Goal: Navigation & Orientation: Find specific page/section

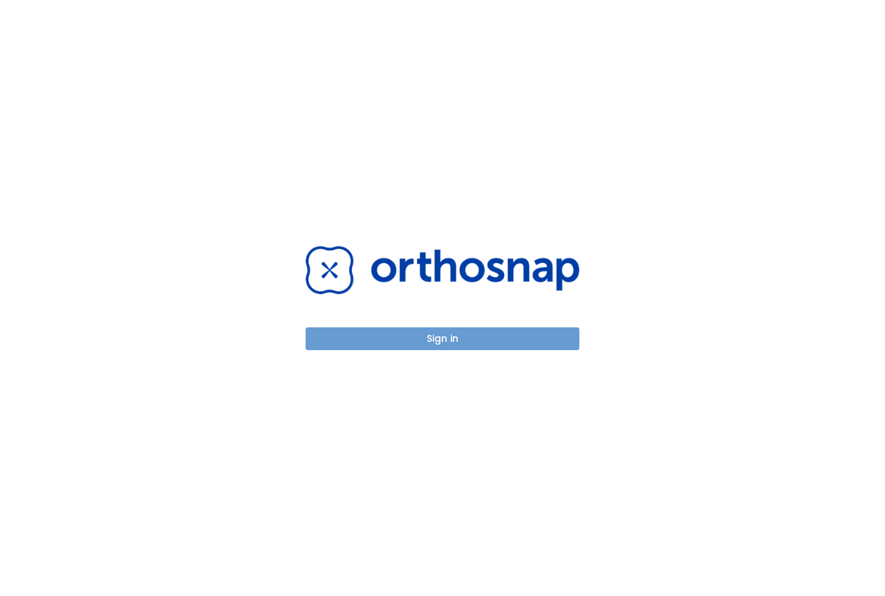
click at [422, 348] on button "Sign in" at bounding box center [442, 339] width 274 height 23
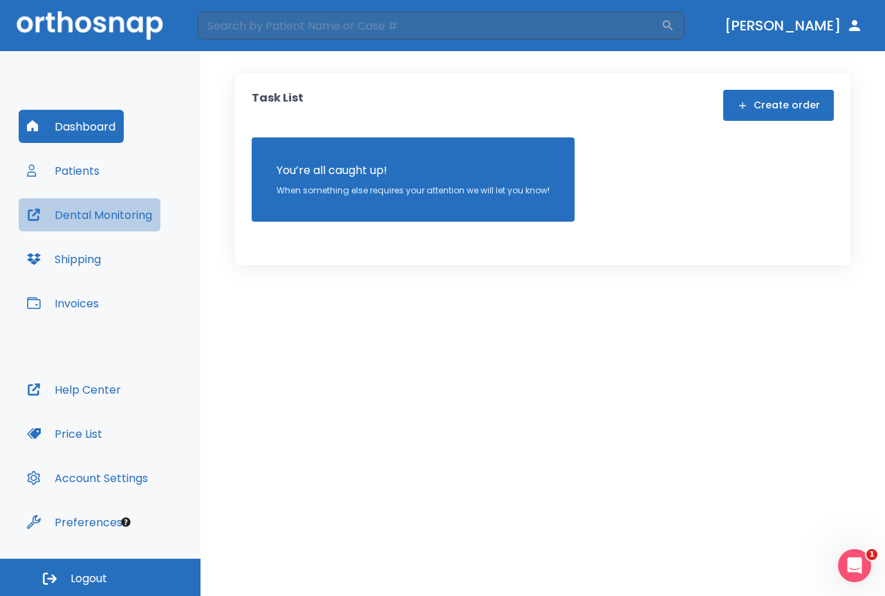
click at [146, 221] on button "Dental Monitoring" at bounding box center [90, 214] width 142 height 33
click at [88, 261] on button "Shipping" at bounding box center [64, 259] width 91 height 33
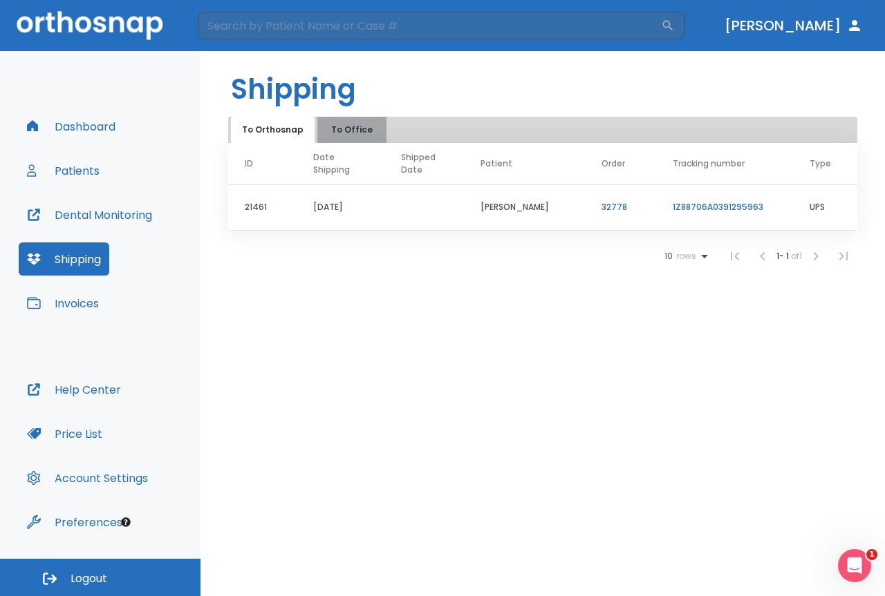
click at [348, 131] on button "To Office" at bounding box center [351, 130] width 69 height 26
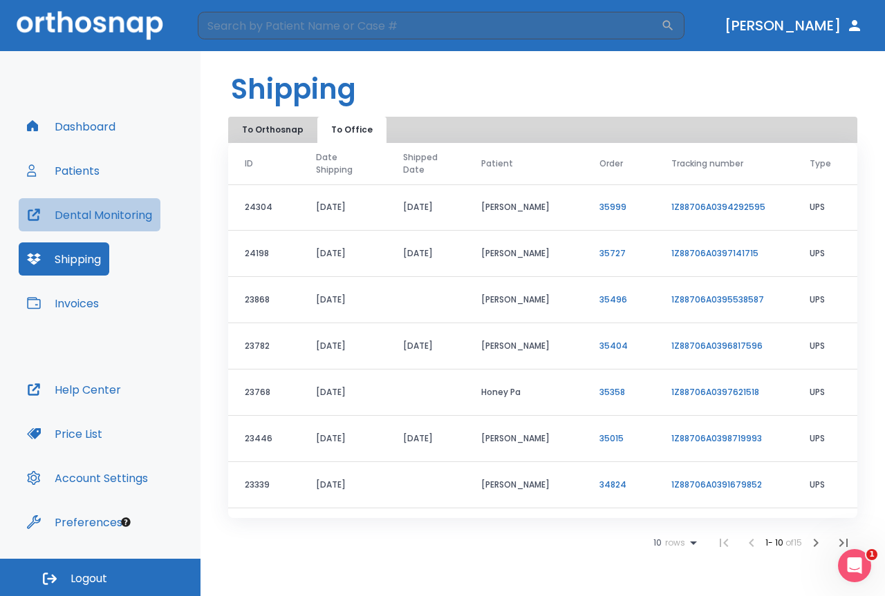
click at [97, 218] on button "Dental Monitoring" at bounding box center [90, 214] width 142 height 33
